Goal: Use online tool/utility: Utilize a website feature to perform a specific function

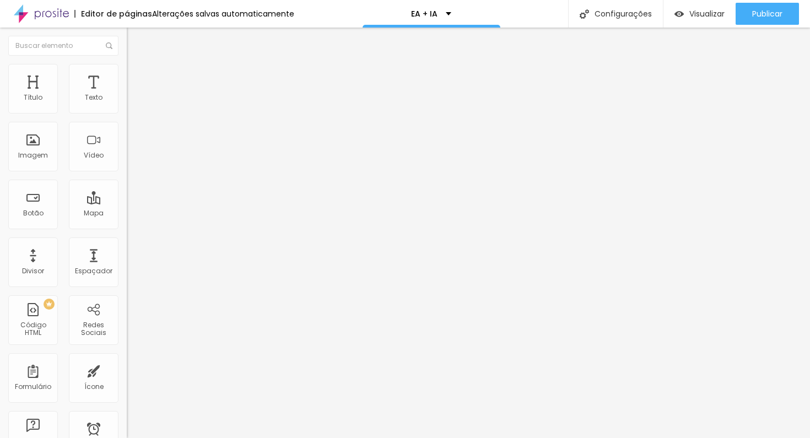
click at [127, 66] on img at bounding box center [132, 69] width 10 height 10
type input "9"
type input "8"
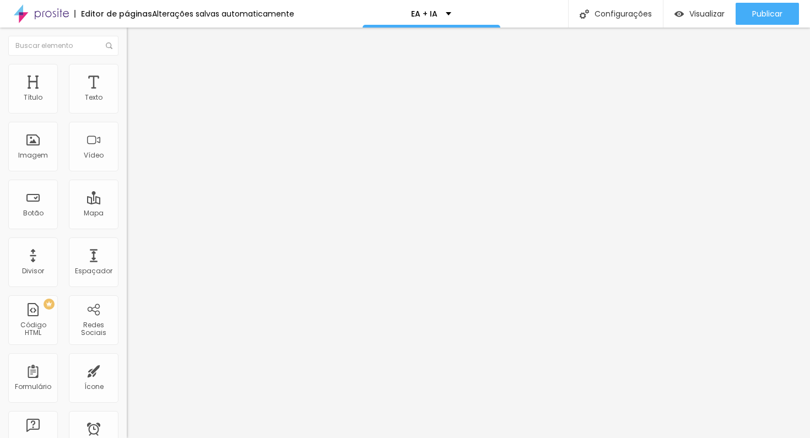
type input "7"
type input "6"
type input "5"
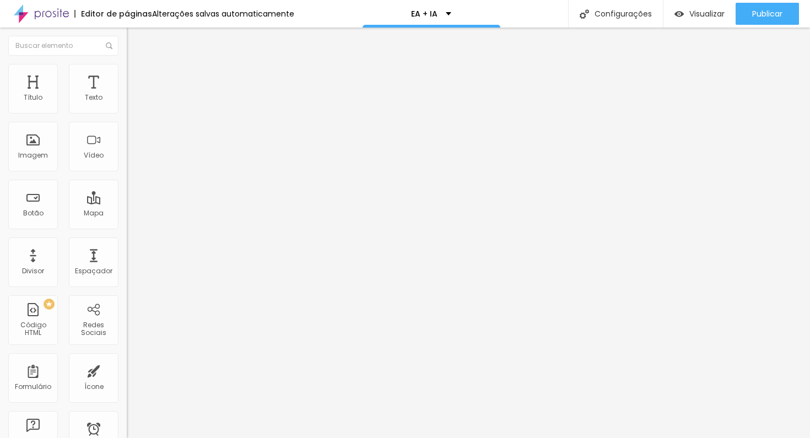
type input "5"
type input "4"
type input "3"
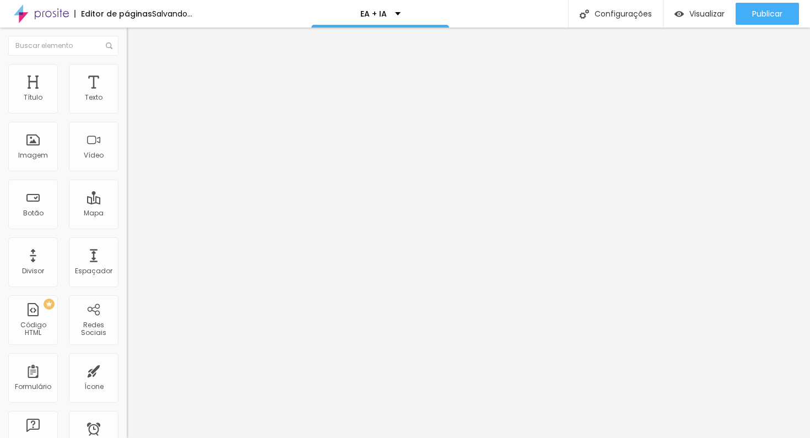
type input "2"
type input "1"
type input "0"
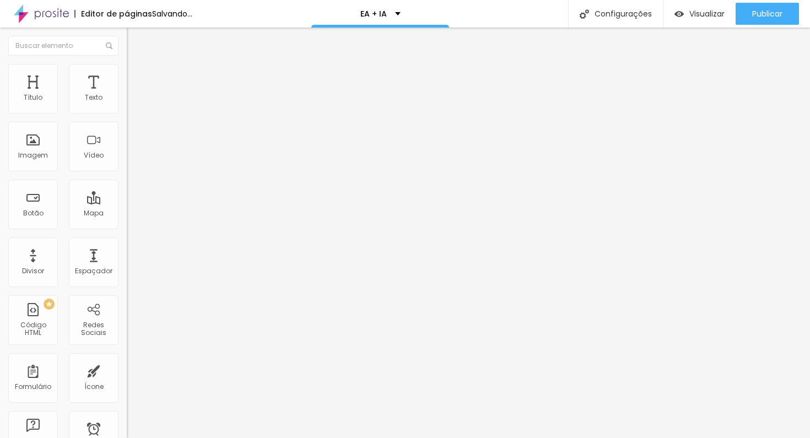
type input "0"
drag, startPoint x: 32, startPoint y: 109, endPoint x: 25, endPoint y: 111, distance: 7.5
type input "0"
click at [127, 203] on input "range" at bounding box center [162, 207] width 71 height 9
type input "7"
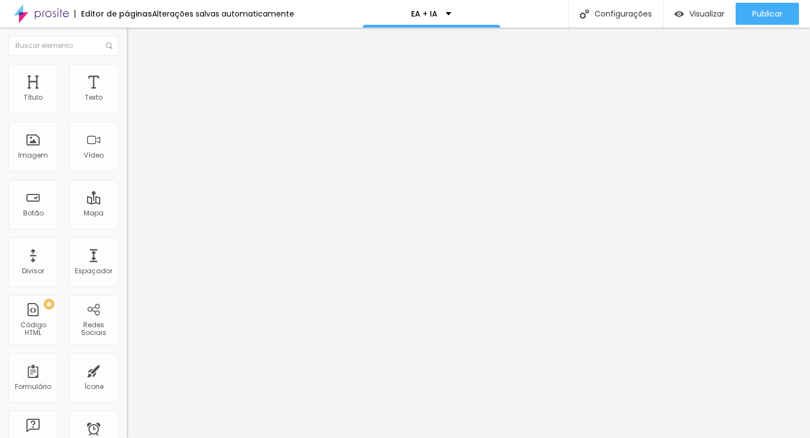
type input "7"
type input "6"
type input "5"
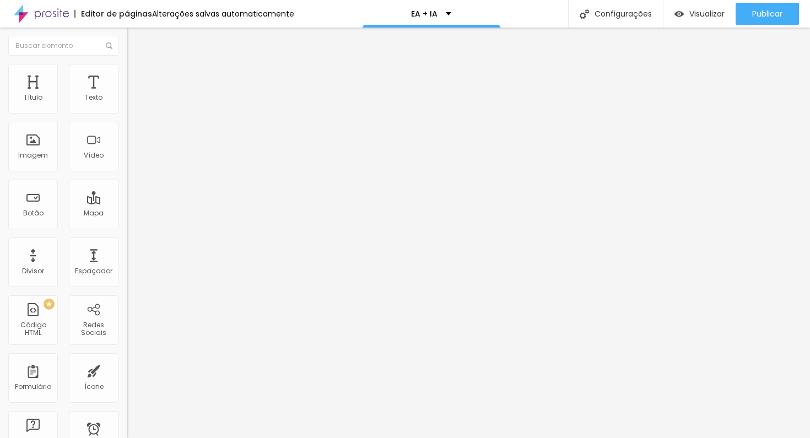
type input "4"
type input "3"
type input "2"
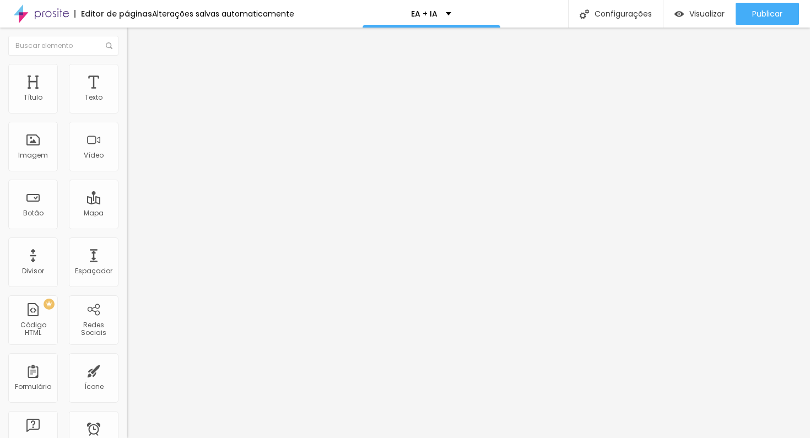
type input "2"
type input "1"
type input "0"
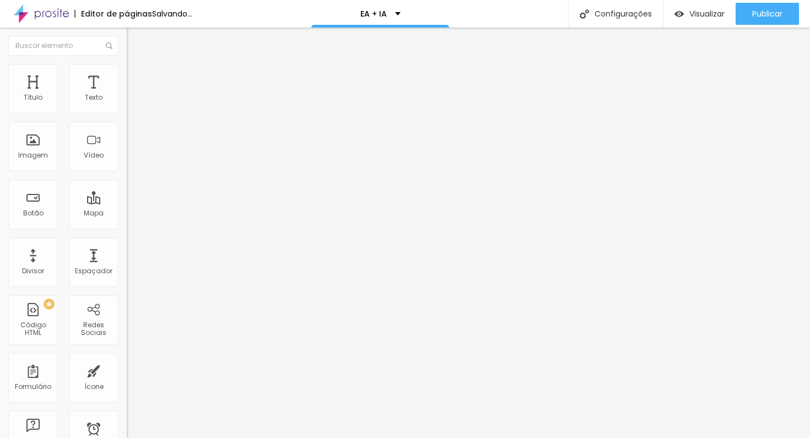
drag, startPoint x: 33, startPoint y: 129, endPoint x: 23, endPoint y: 132, distance: 10.3
type input "0"
click at [127, 359] on input "range" at bounding box center [162, 363] width 71 height 9
click at [127, 75] on li "Avançado" at bounding box center [190, 80] width 127 height 11
type input "15"
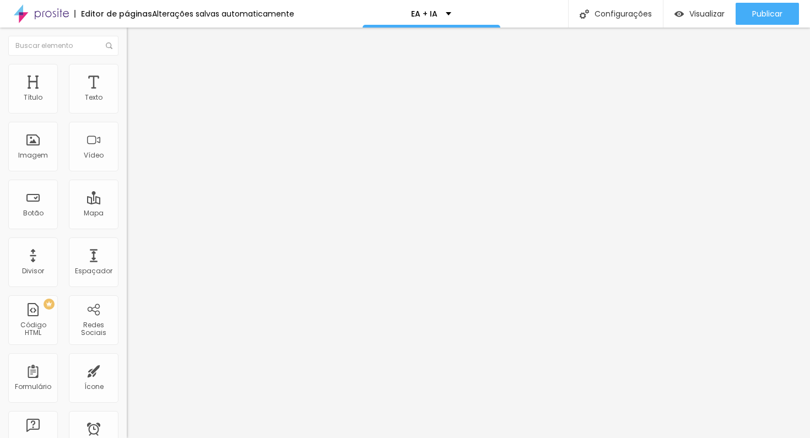
type input "15"
type input "10"
type input "15"
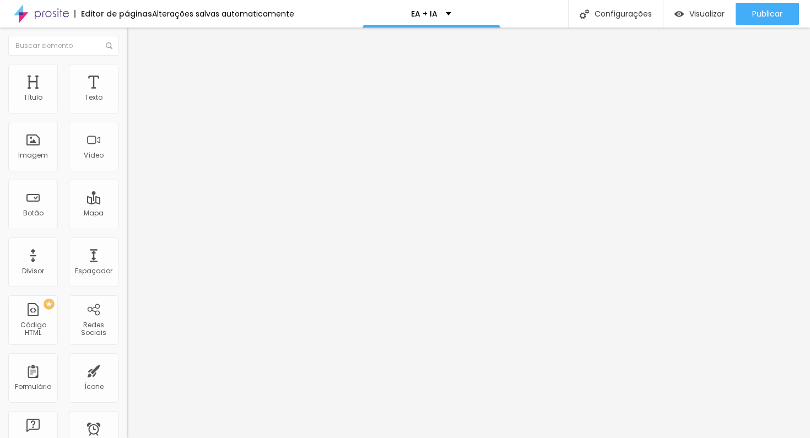
type input "20"
click at [127, 214] on input "range" at bounding box center [162, 218] width 71 height 9
type input "2"
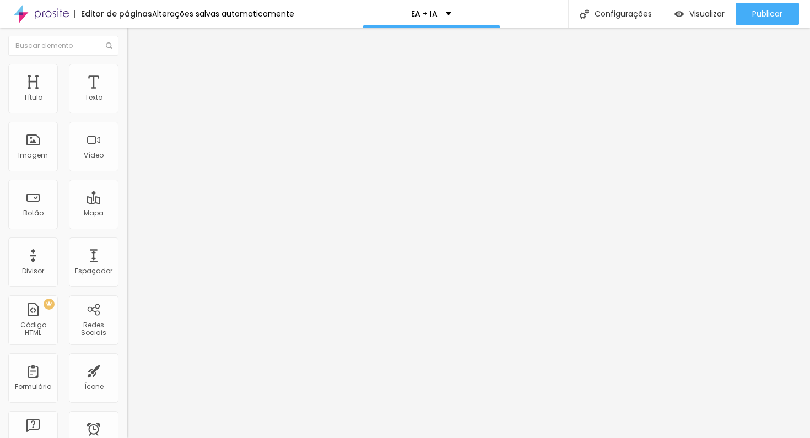
type input "0"
click at [127, 370] on input "range" at bounding box center [162, 374] width 71 height 9
